Goal: Information Seeking & Learning: Learn about a topic

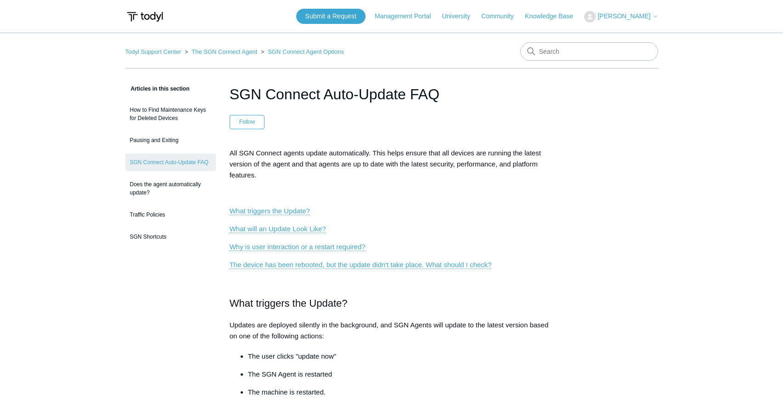
click at [546, 215] on p "What triggers the Update?" at bounding box center [392, 210] width 324 height 11
click at [543, 13] on link "Knowledge Base" at bounding box center [553, 16] width 57 height 10
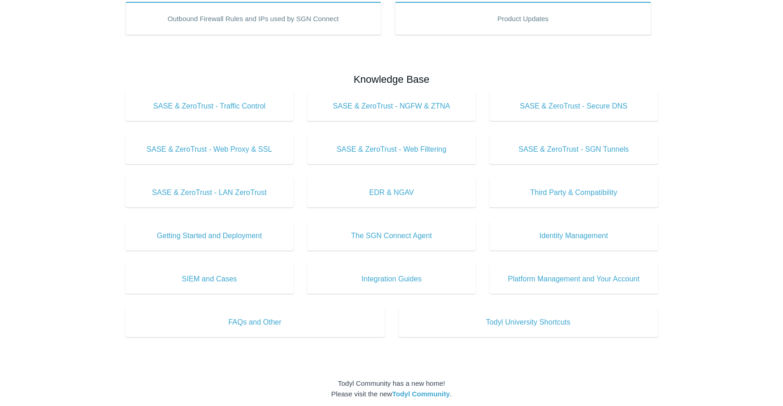
scroll to position [228, 0]
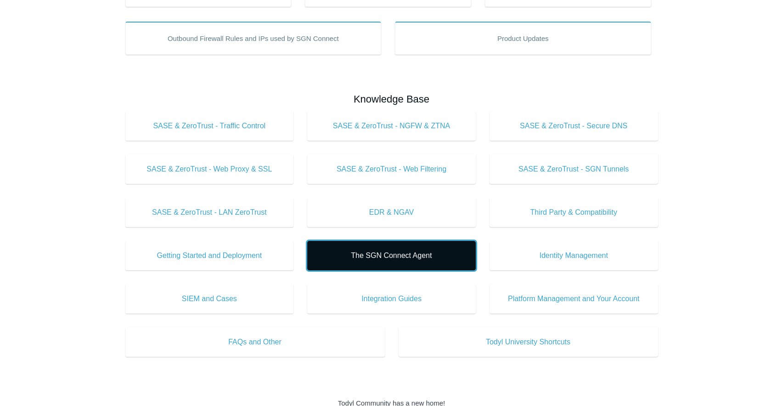
click at [416, 253] on span "The SGN Connect Agent" at bounding box center [391, 255] width 141 height 11
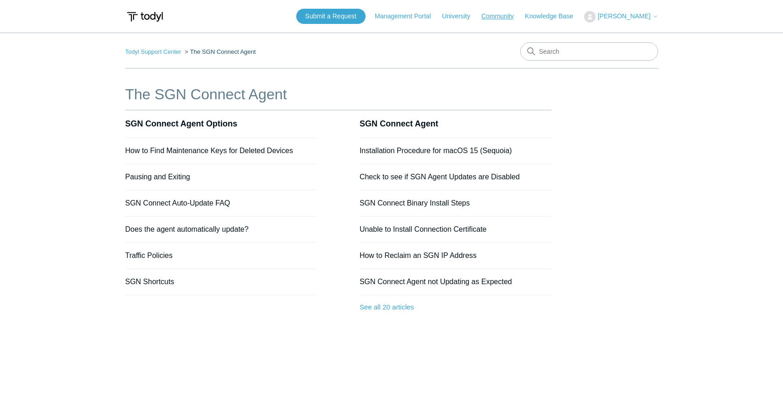
click at [500, 15] on link "Community" at bounding box center [502, 16] width 42 height 10
